Goal: Information Seeking & Learning: Learn about a topic

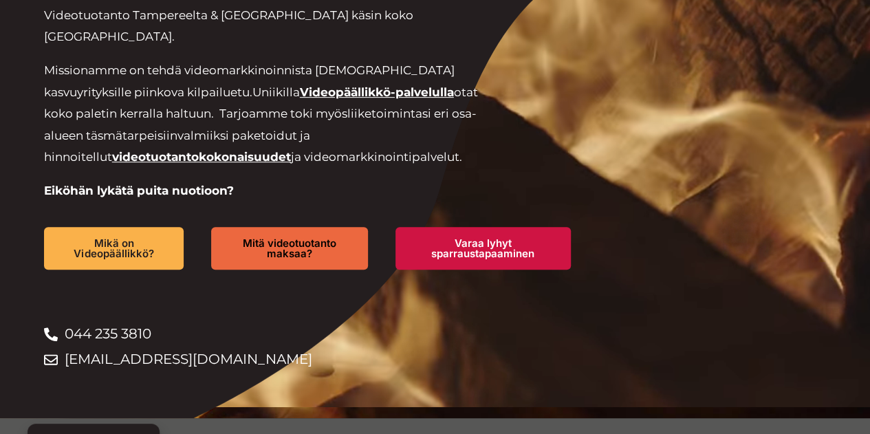
scroll to position [275, 0]
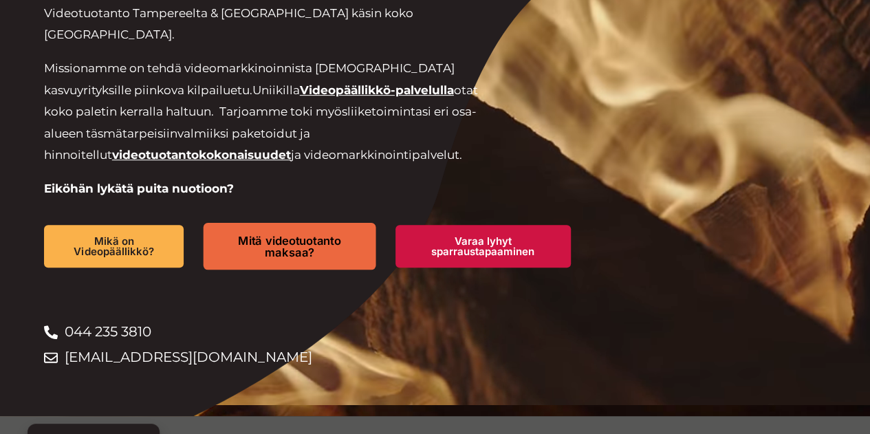
click at [294, 235] on span "Mitä videotuotanto maksaa?" at bounding box center [290, 246] width 124 height 23
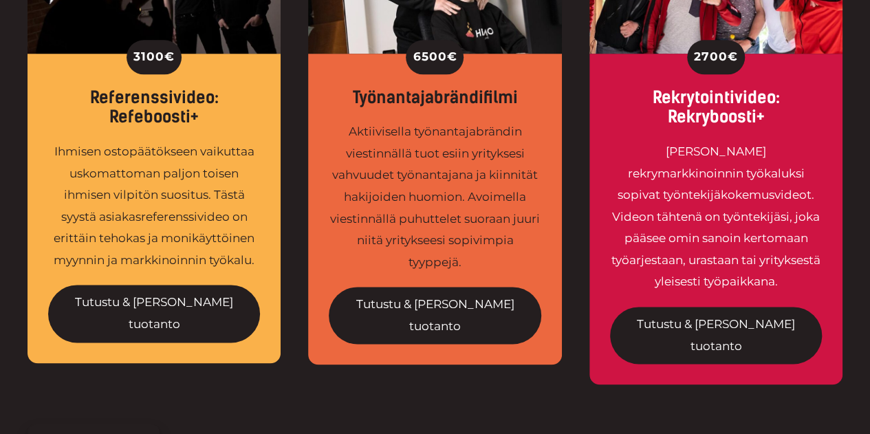
scroll to position [688, 0]
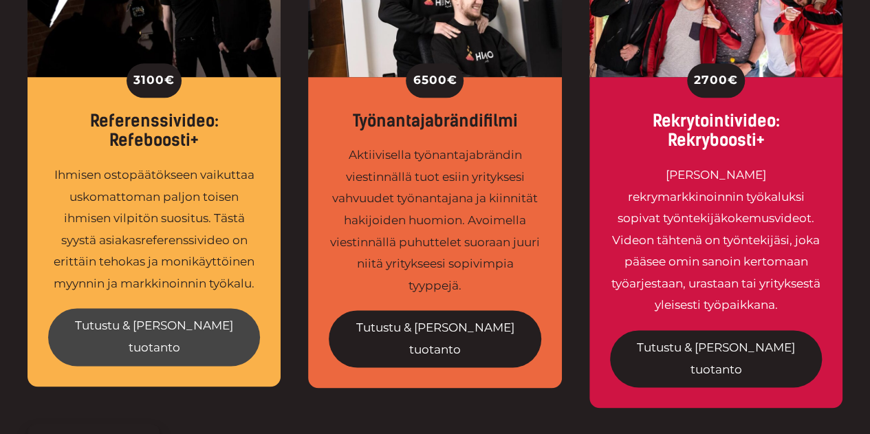
click at [172, 322] on link "Tutustu & tilaa tuotanto" at bounding box center [154, 336] width 212 height 57
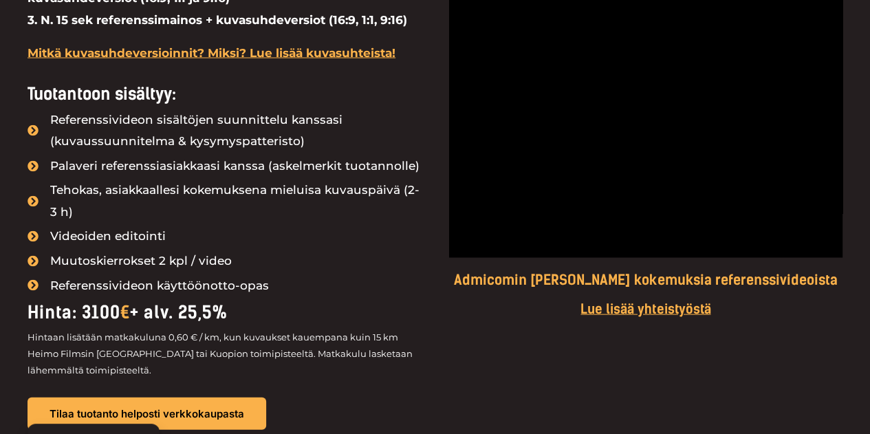
scroll to position [1375, 0]
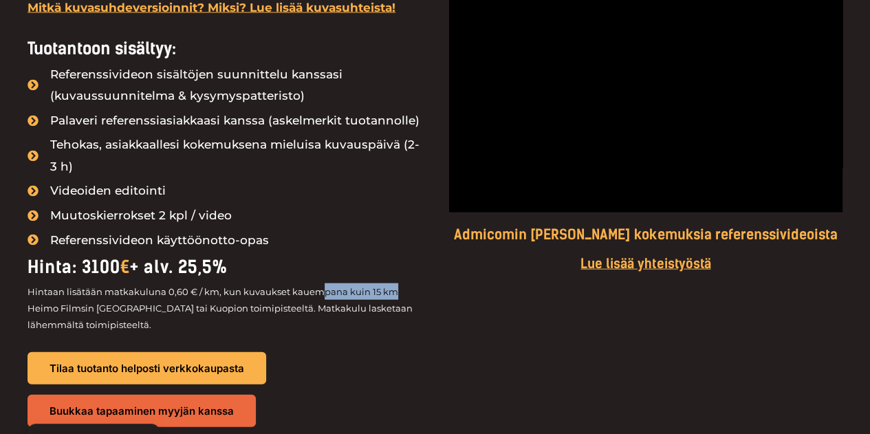
drag, startPoint x: 318, startPoint y: 291, endPoint x: 402, endPoint y: 298, distance: 84.9
click at [414, 299] on p "Hintaan lisätään matkakuluna 0,60 € / km, kun kuvaukset kauempana kuin 15 km He…" at bounding box center [225, 308] width 394 height 50
click at [330, 295] on p "Hintaan lisätään matkakuluna 0,60 € / km, kun kuvaukset kauempana kuin 15 km He…" at bounding box center [225, 308] width 394 height 50
drag, startPoint x: 403, startPoint y: 291, endPoint x: 204, endPoint y: 292, distance: 199.4
click at [204, 292] on p "Hintaan lisätään matkakuluna 0,60 € / km, kun kuvaukset kauempana kuin 15 km He…" at bounding box center [225, 308] width 394 height 50
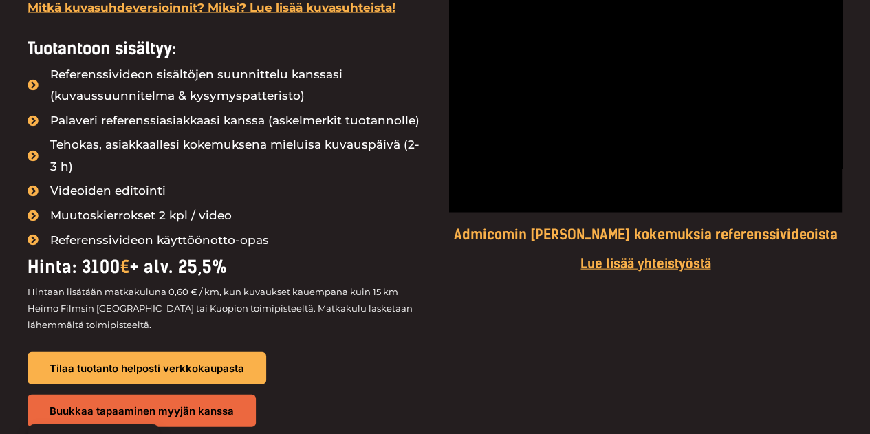
click at [385, 303] on p "Hintaan lisätään matkakuluna 0,60 € / km, kun kuvaukset kauempana kuin 15 km He…" at bounding box center [225, 308] width 394 height 50
drag, startPoint x: 839, startPoint y: 268, endPoint x: 848, endPoint y: 316, distance: 48.3
click at [839, 268] on h5 "Lue lisää yhteistyöstä" at bounding box center [646, 264] width 394 height 16
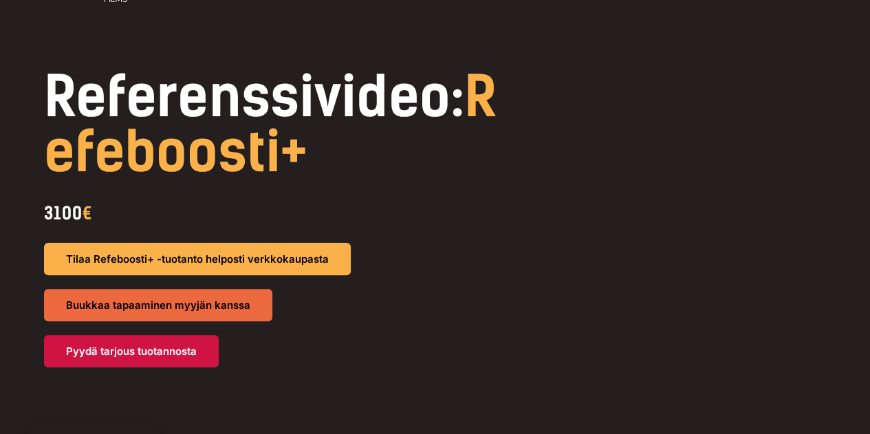
scroll to position [0, 0]
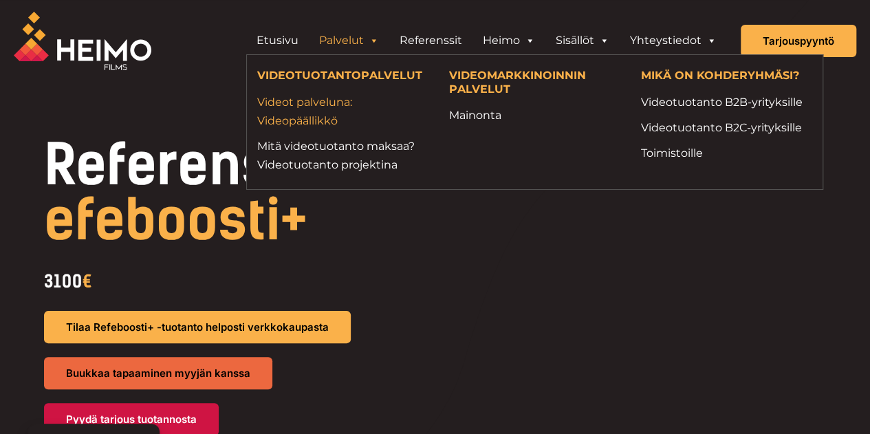
click at [327, 100] on link "Videot palveluna: Videopäällikkö" at bounding box center [342, 111] width 171 height 37
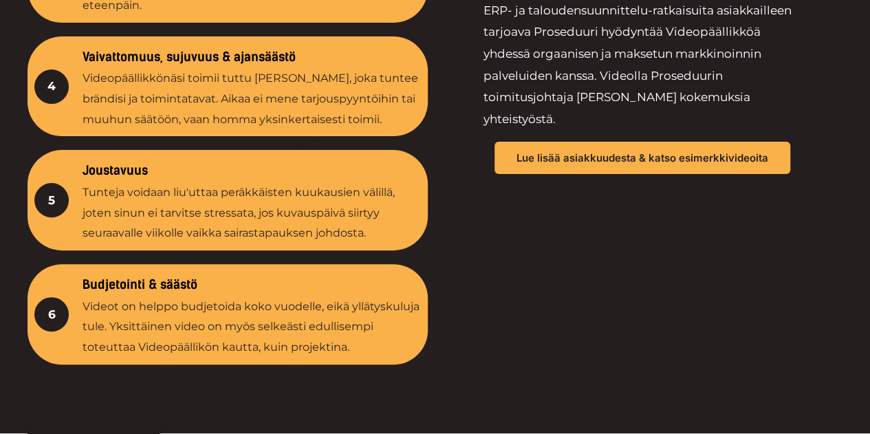
scroll to position [2751, 0]
